Goal: Task Accomplishment & Management: Manage account settings

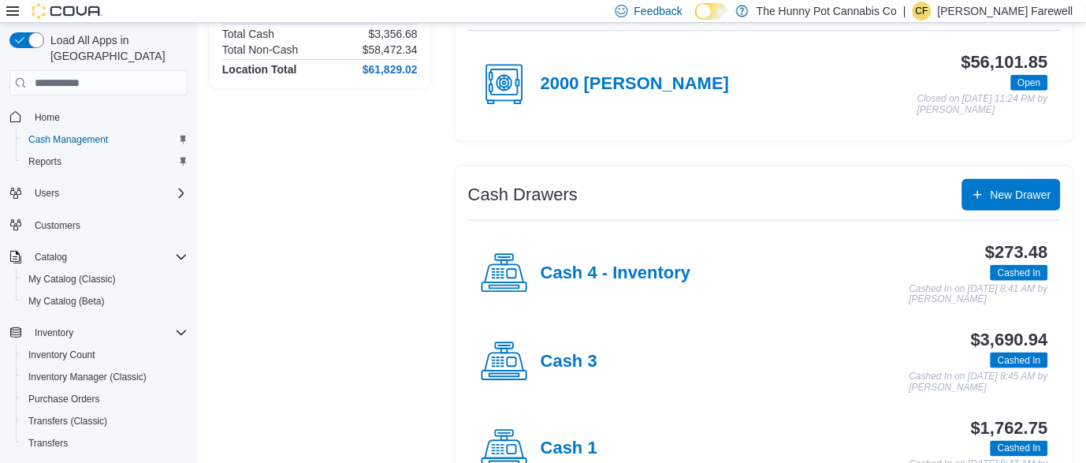
scroll to position [307, 0]
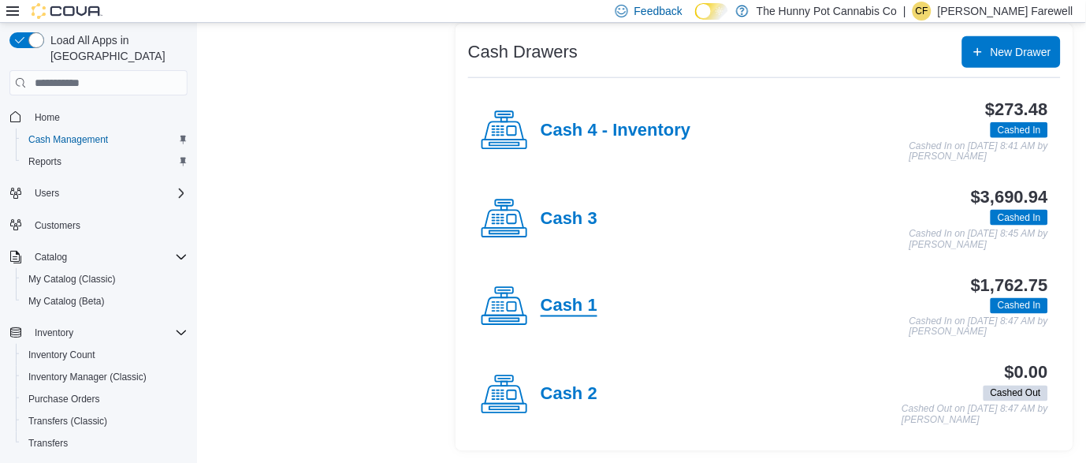
click at [542, 303] on h4 "Cash 1" at bounding box center [569, 306] width 57 height 20
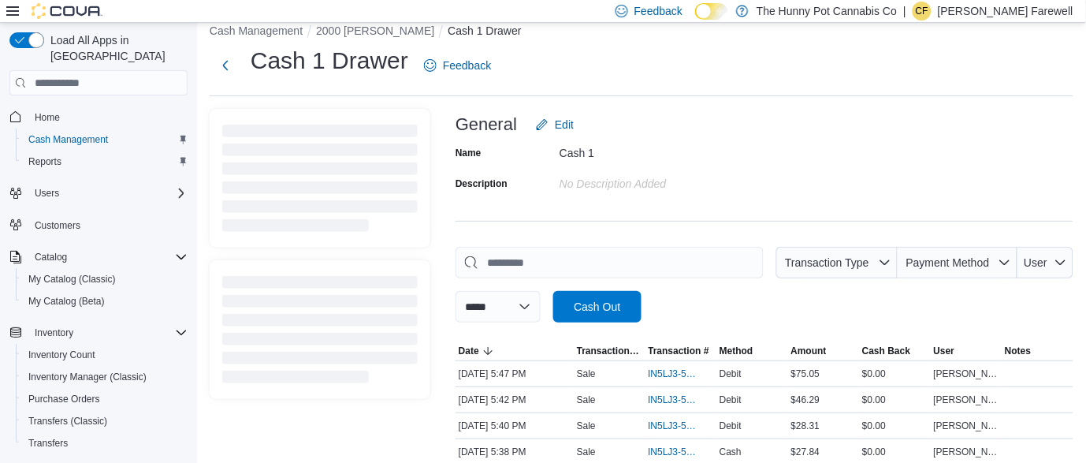
scroll to position [307, 0]
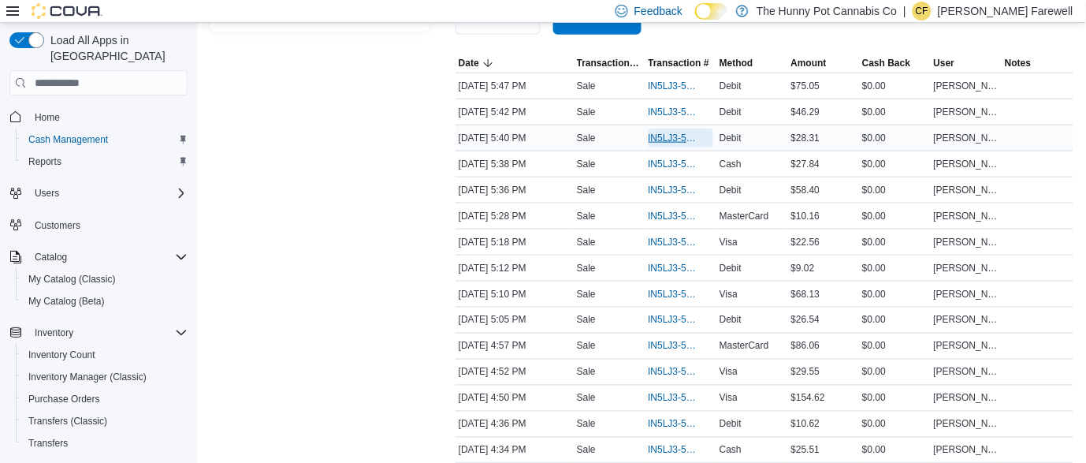
click at [672, 143] on span "IN5LJ3-5962849" at bounding box center [674, 138] width 50 height 13
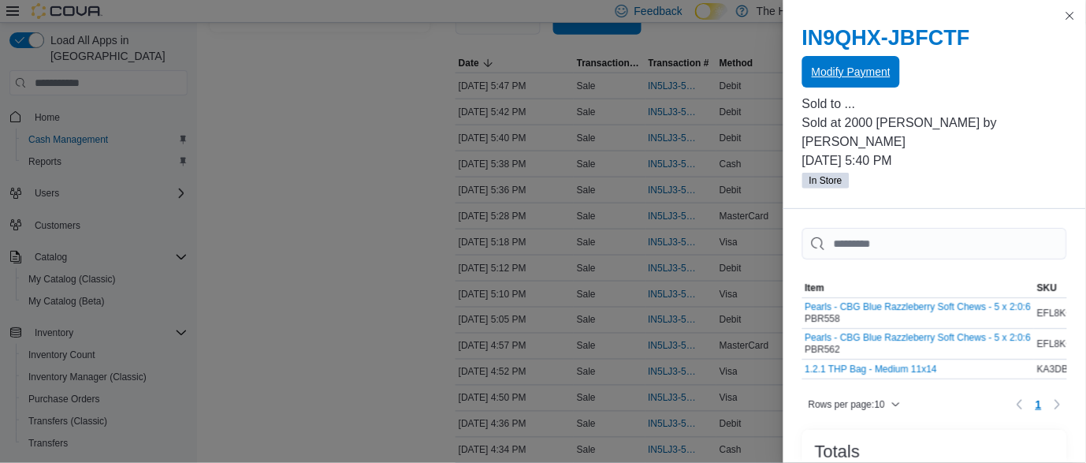
click at [840, 79] on span "Modify Payment" at bounding box center [851, 72] width 79 height 16
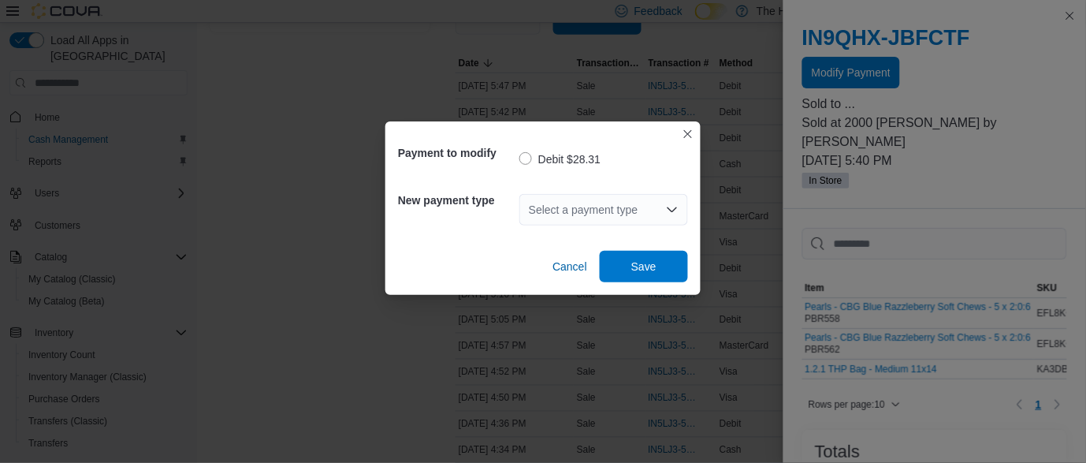
click at [624, 207] on div "Select a payment type" at bounding box center [604, 210] width 169 height 32
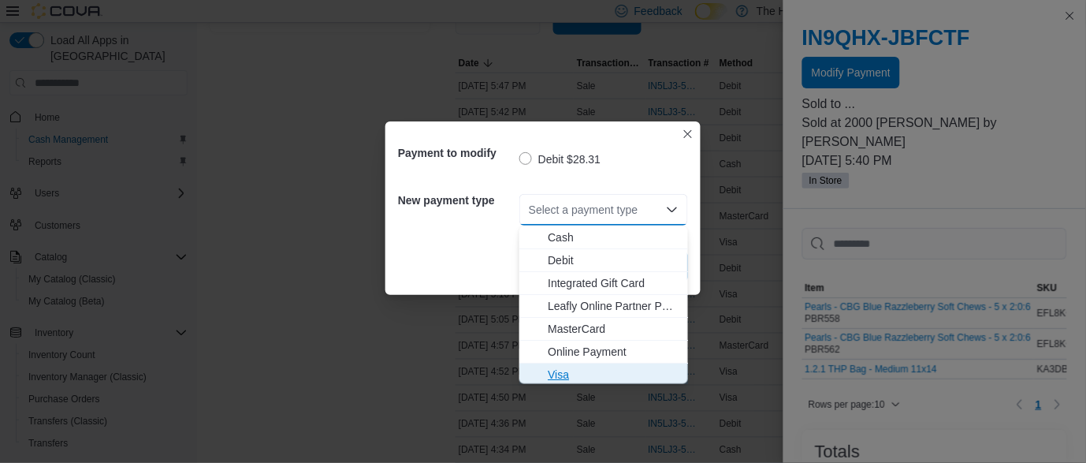
click at [564, 375] on span "Visa" at bounding box center [613, 375] width 131 height 16
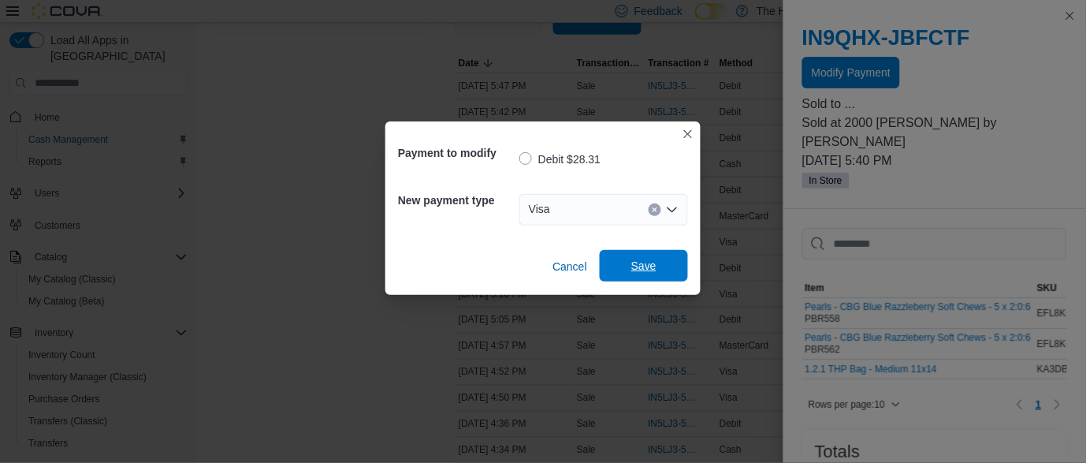
click at [650, 250] on div "Cancel Save" at bounding box center [543, 260] width 290 height 44
click at [643, 269] on span "Save" at bounding box center [643, 266] width 25 height 16
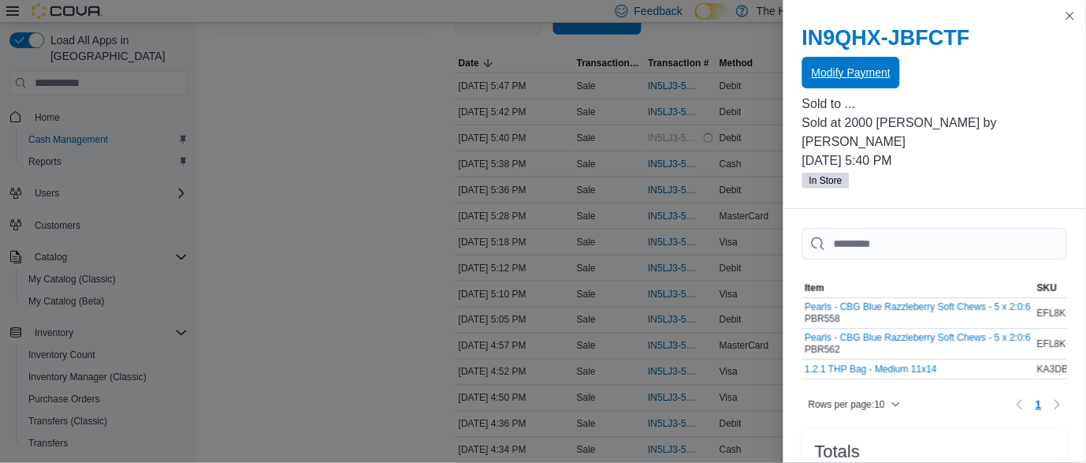
scroll to position [0, 0]
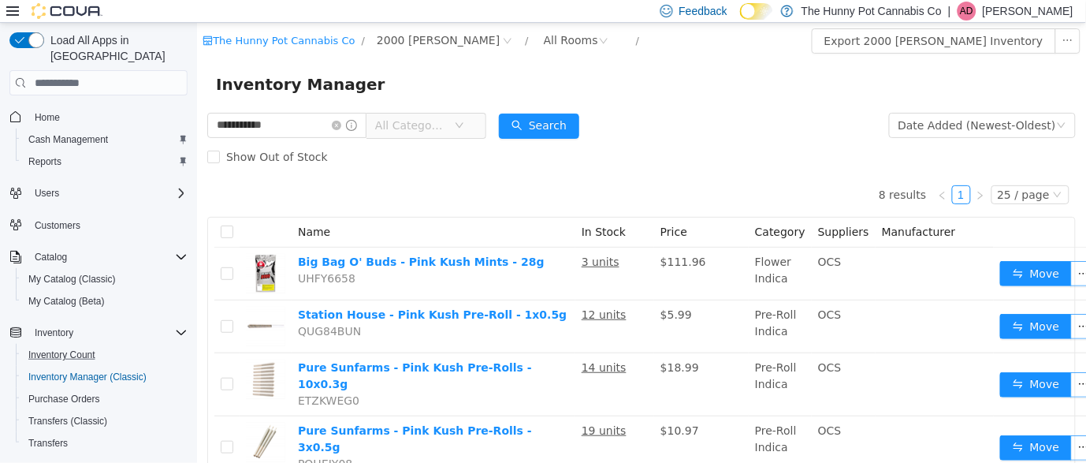
scroll to position [251, 0]
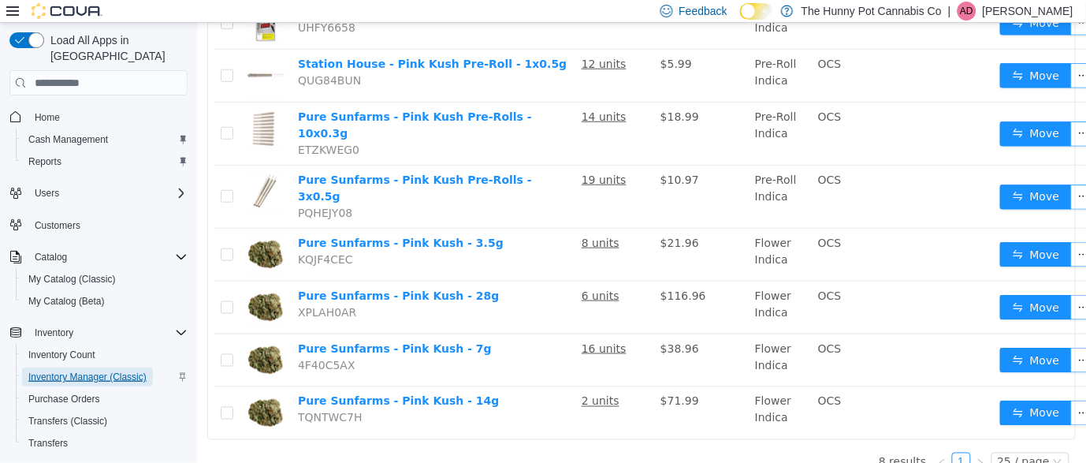
click at [91, 371] on span "Inventory Manager (Classic)" at bounding box center [87, 377] width 118 height 13
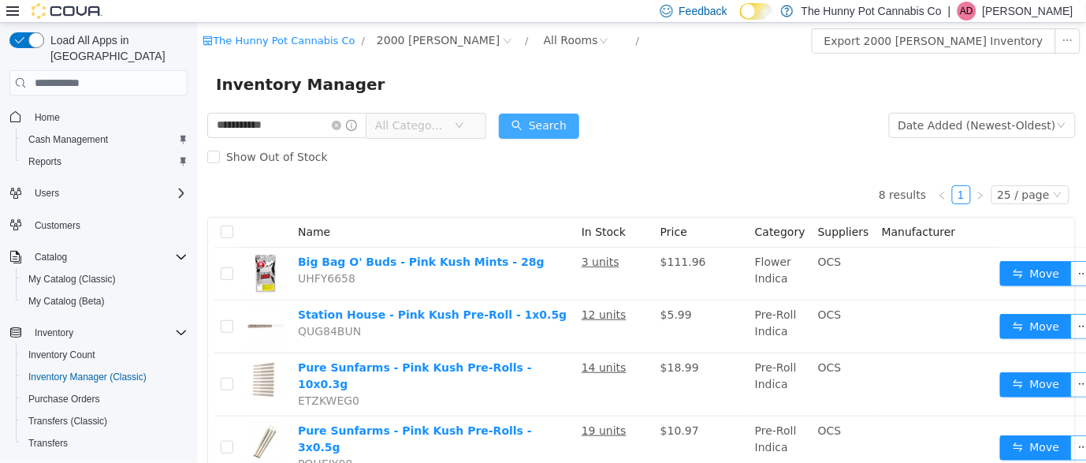
click at [573, 119] on button "Search" at bounding box center [538, 126] width 80 height 25
click at [453, 121] on span "All Categories" at bounding box center [413, 126] width 79 height 24
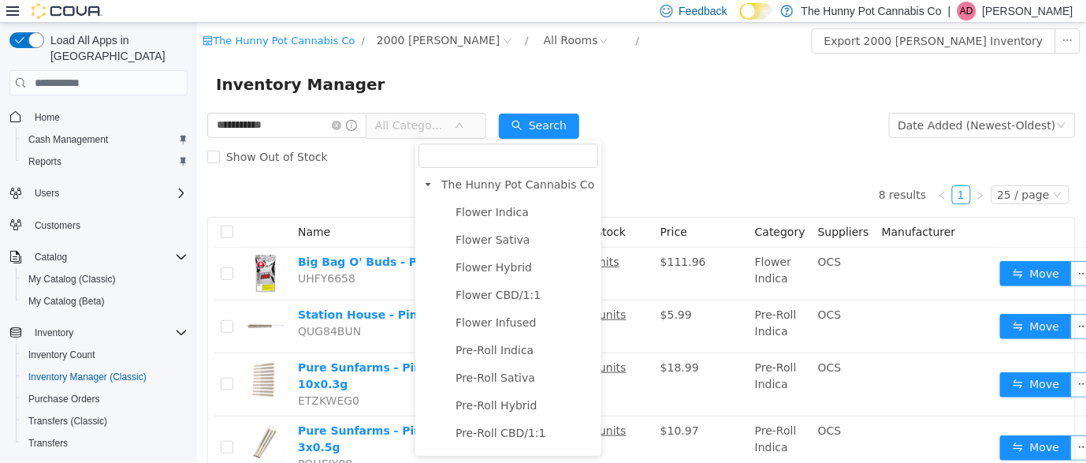
click at [555, 80] on div "Inventory Manager" at bounding box center [640, 84] width 851 height 25
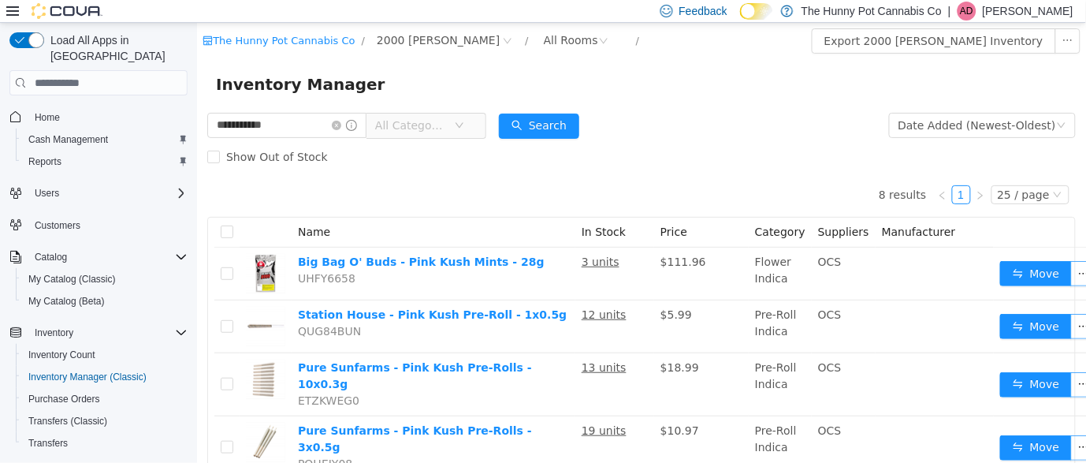
click at [445, 129] on span "All Categories" at bounding box center [410, 125] width 72 height 16
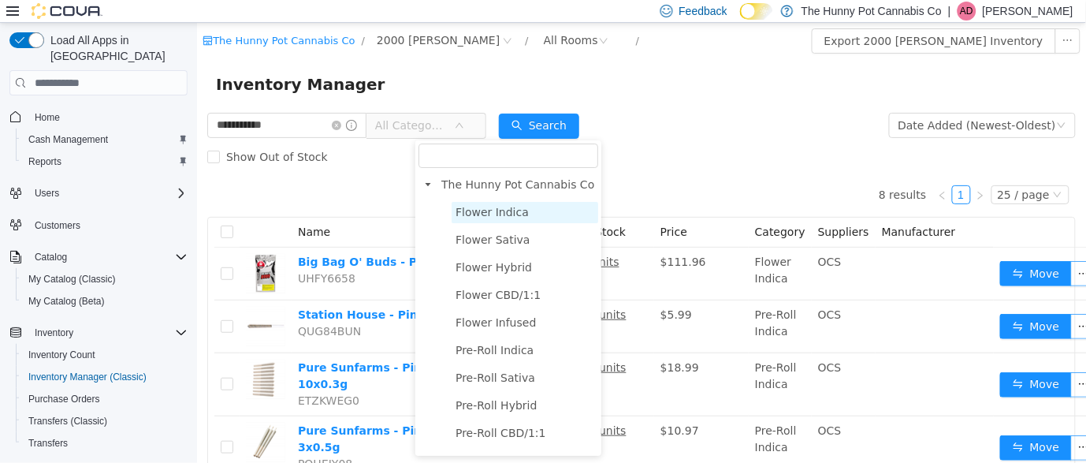
click at [473, 214] on span "Flower Indica" at bounding box center [491, 212] width 73 height 13
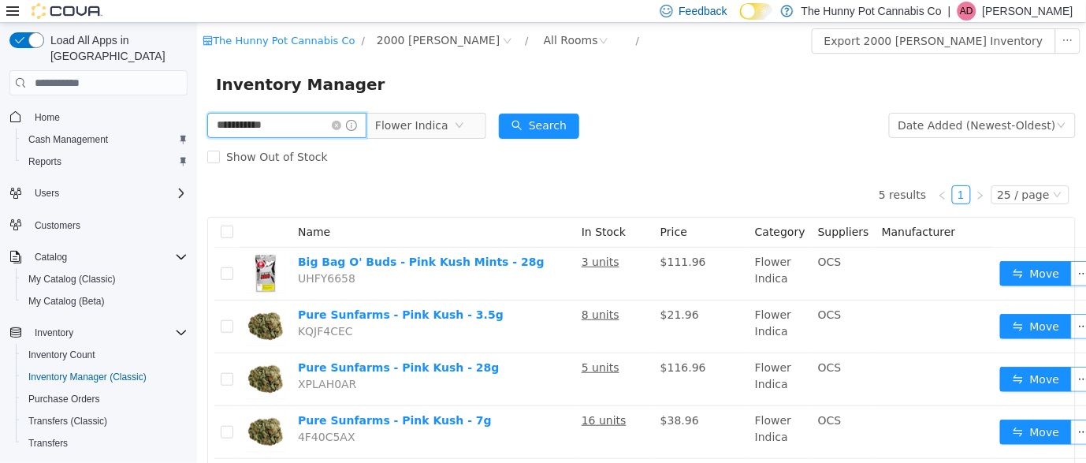
click at [317, 121] on input "**********" at bounding box center [286, 125] width 159 height 25
click at [255, 126] on input "**********" at bounding box center [286, 125] width 159 height 25
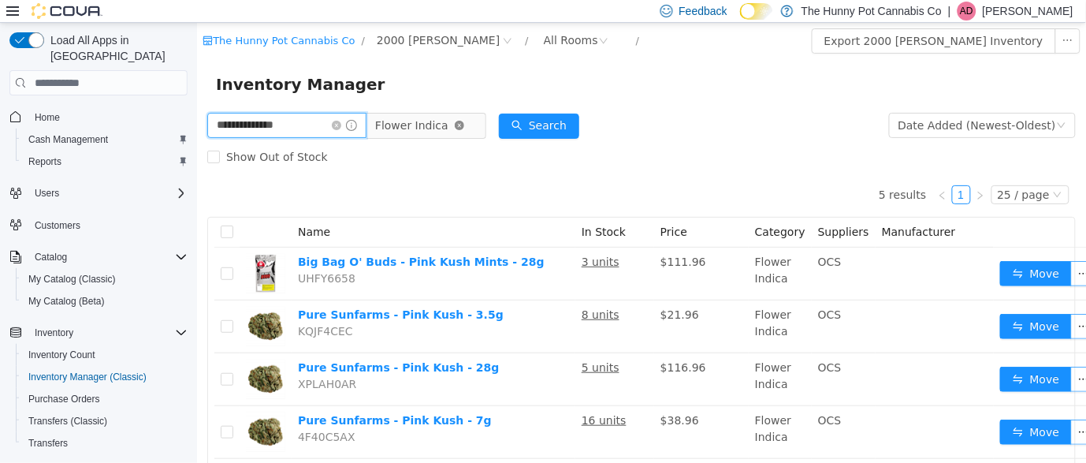
type input "**********"
click at [464, 129] on icon "icon: close-circle" at bounding box center [458, 125] width 9 height 9
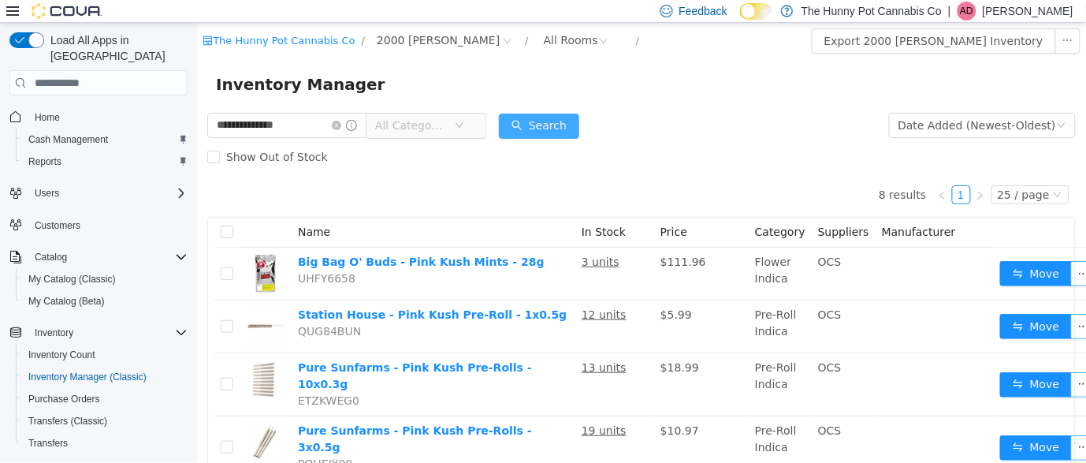
click at [579, 123] on button "Search" at bounding box center [538, 126] width 80 height 25
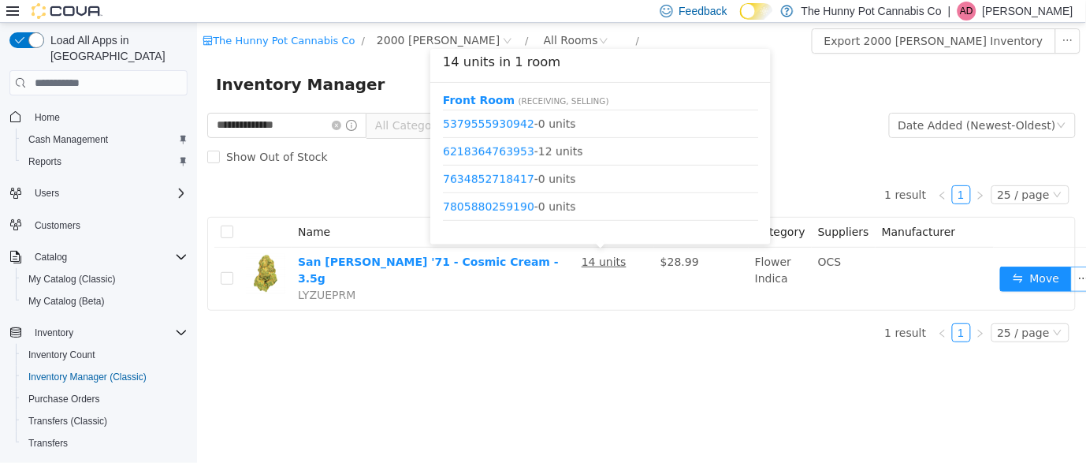
scroll to position [185, 0]
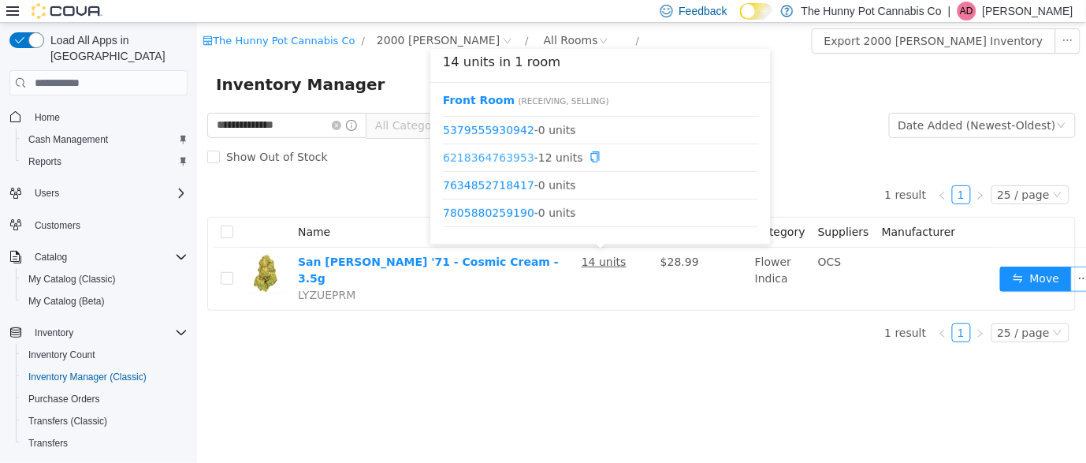
click at [501, 158] on link "6218364763953" at bounding box center [487, 157] width 91 height 13
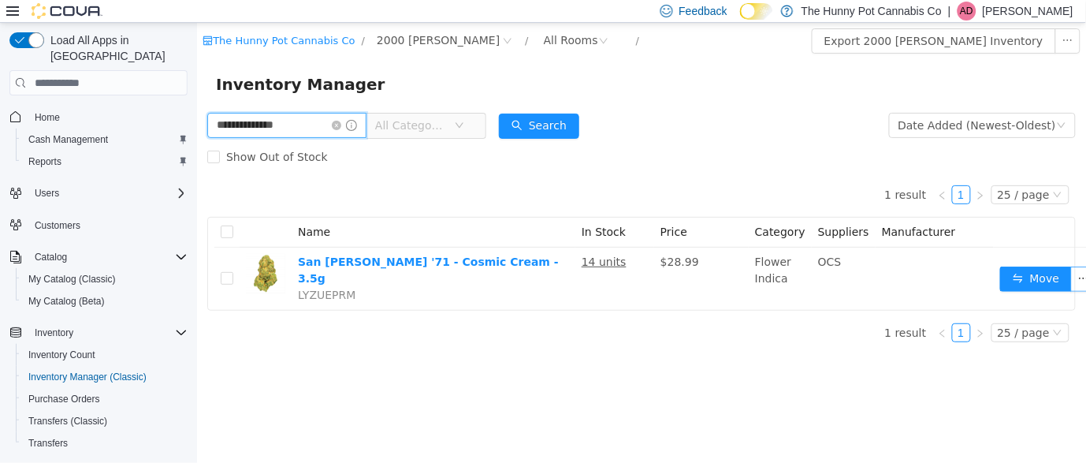
click at [326, 130] on input "**********" at bounding box center [286, 125] width 159 height 25
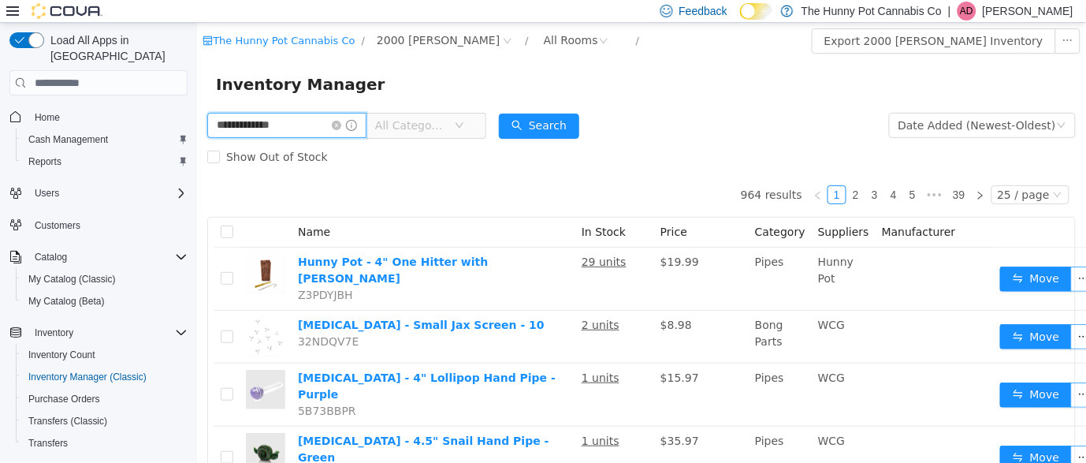
type input "**********"
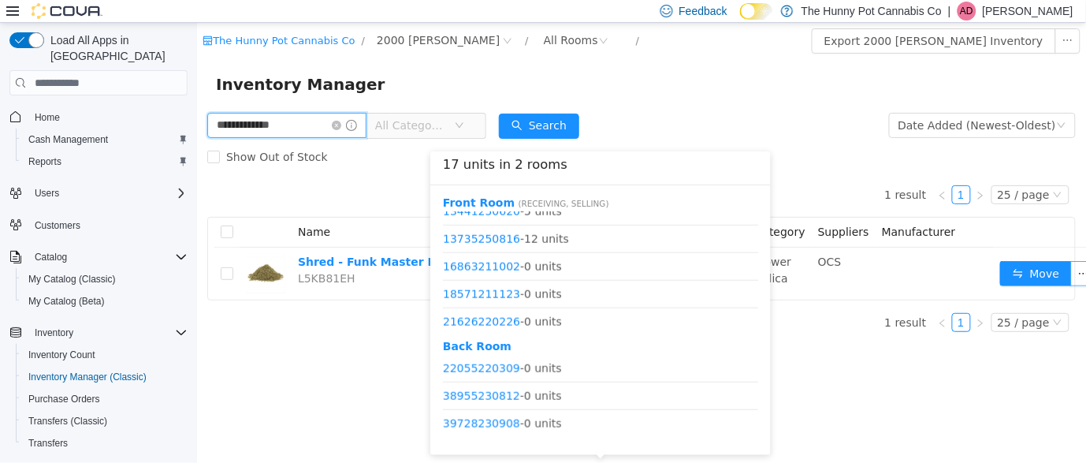
scroll to position [339, 0]
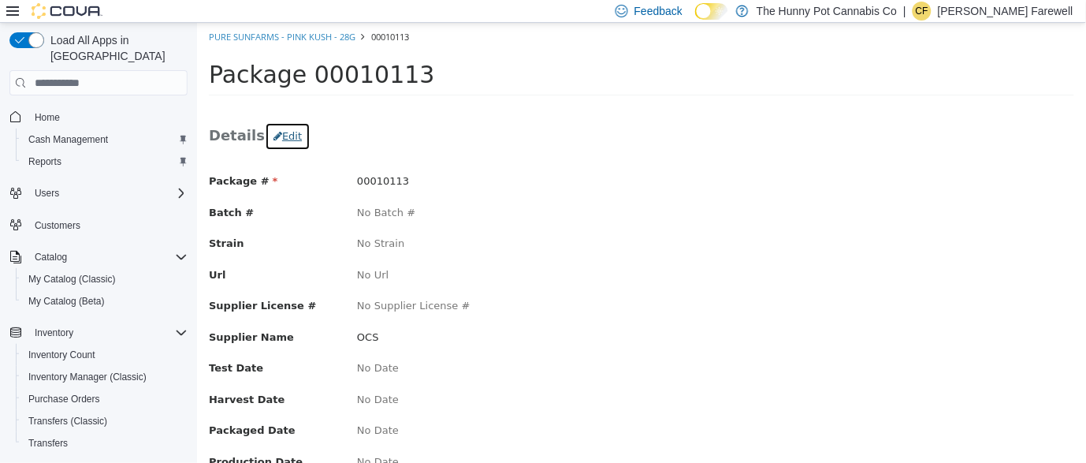
click at [298, 137] on button "Edit" at bounding box center [287, 136] width 46 height 28
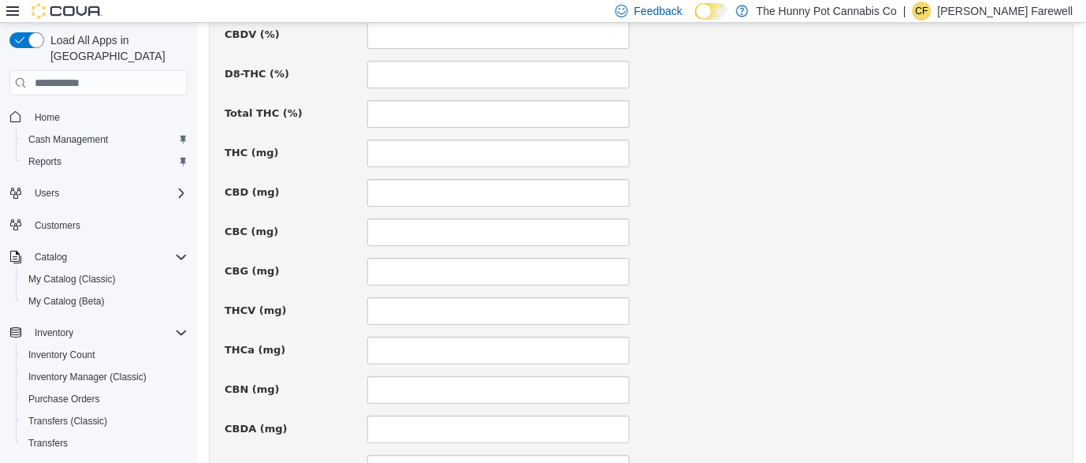
scroll to position [1241, 0]
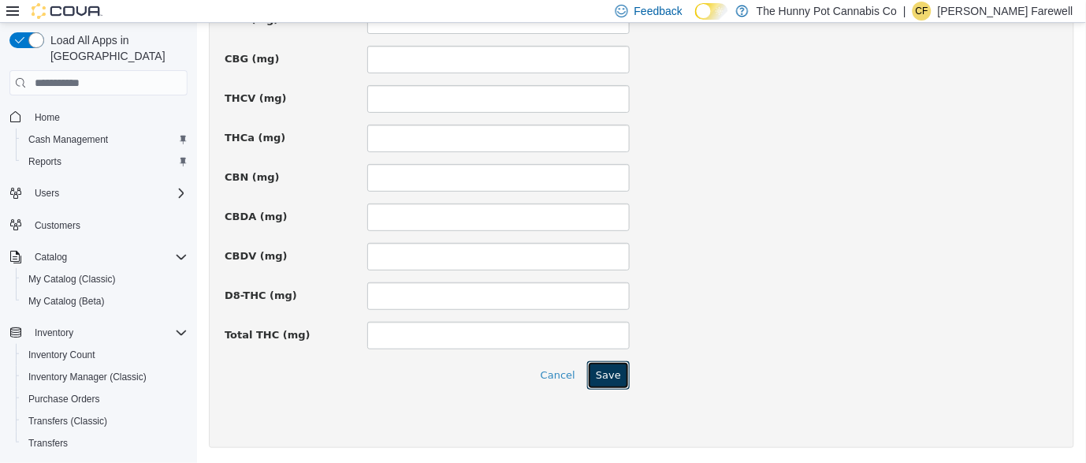
click at [612, 366] on button "Save" at bounding box center [608, 375] width 43 height 28
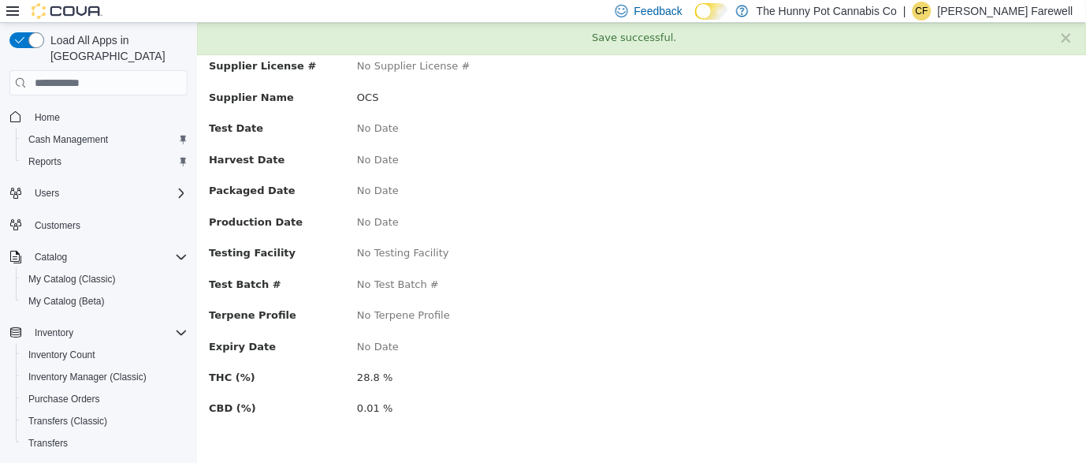
scroll to position [0, 0]
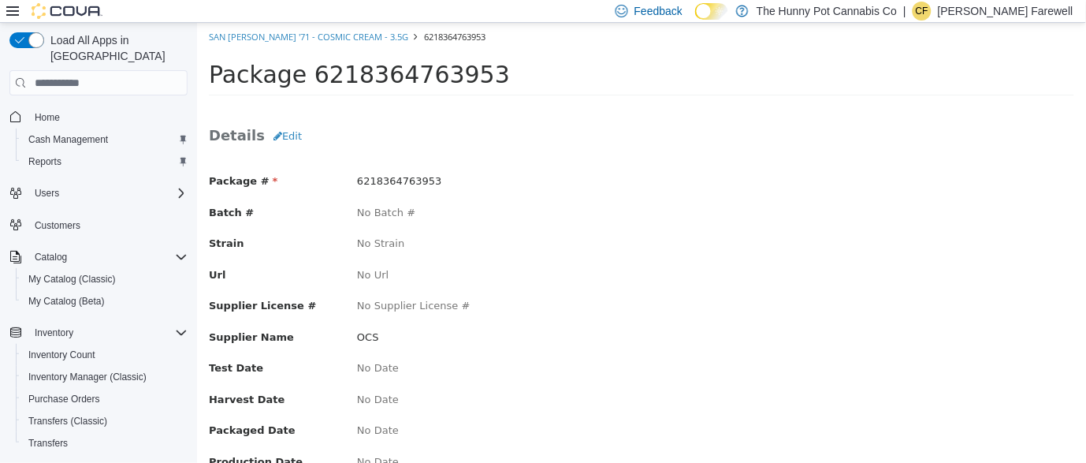
click at [501, 158] on div "Package # 6218364763953 Batch # No Batch # Strain No Strain Url No Url Supplier…" at bounding box center [641, 422] width 866 height 528
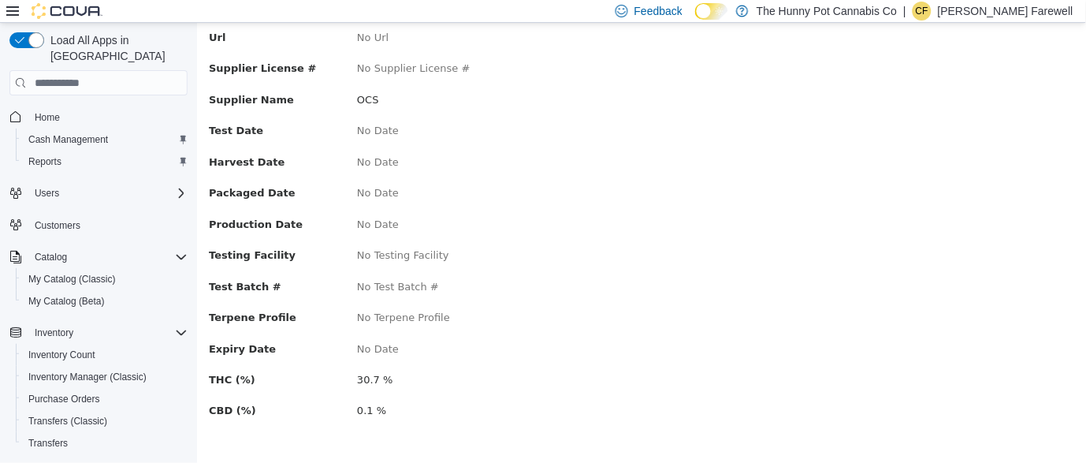
scroll to position [236, 0]
click at [501, 158] on div "No Date" at bounding box center [493, 164] width 296 height 16
